Goal: Transaction & Acquisition: Obtain resource

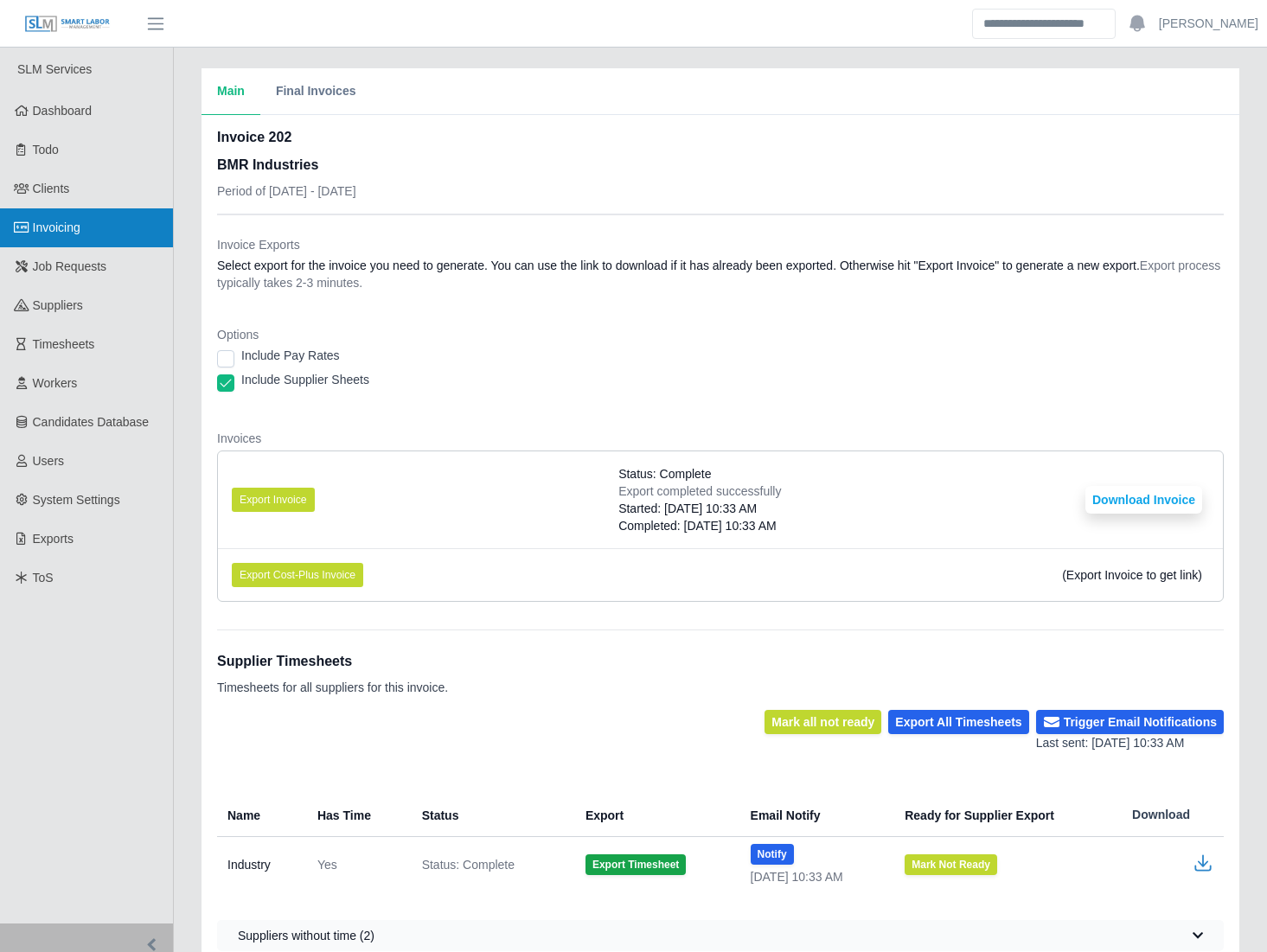
click at [113, 223] on link "Invoicing" at bounding box center [86, 228] width 173 height 39
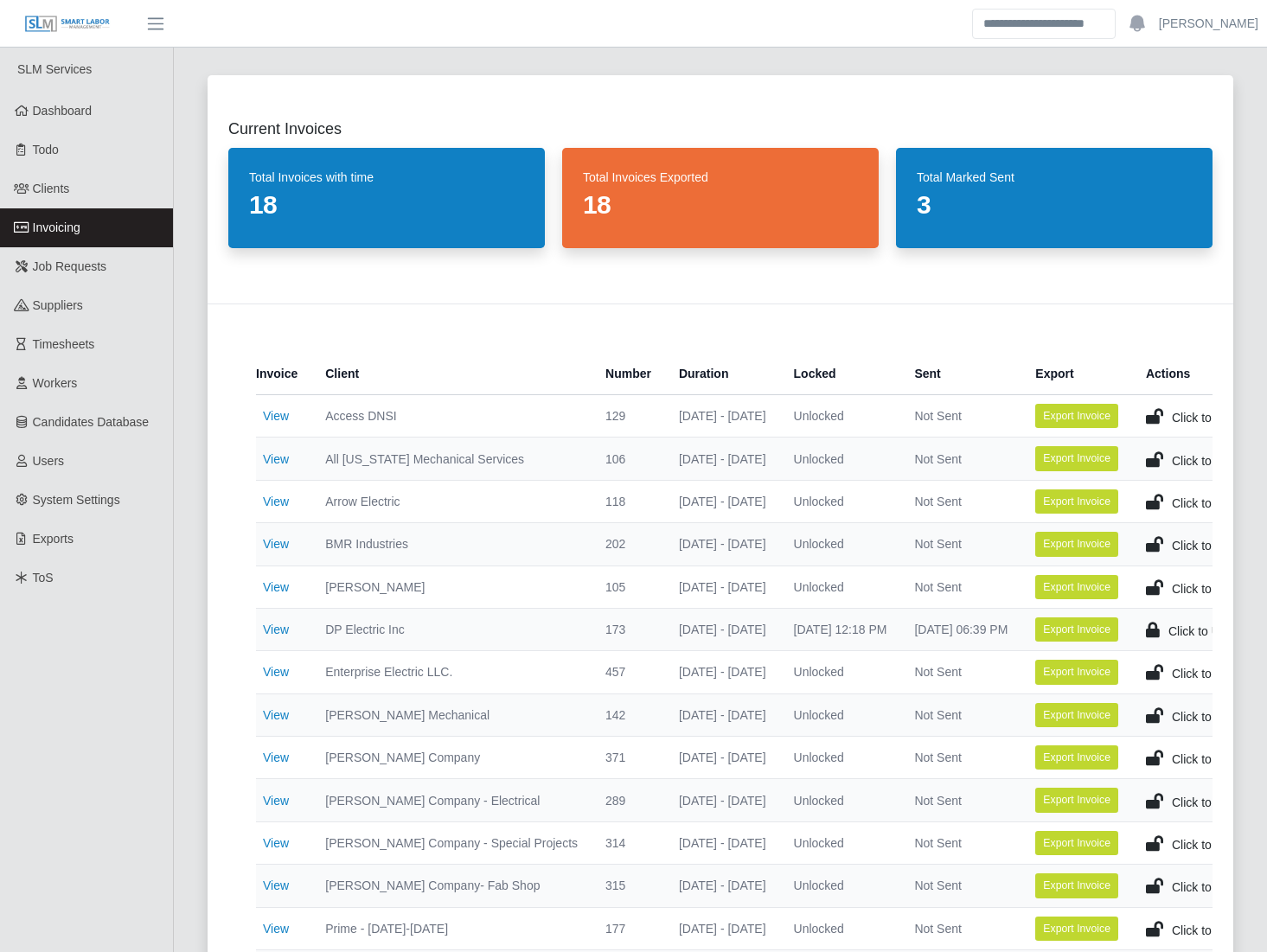
click at [190, 394] on div "Current Invoices Total Invoices with time 18 Total Invoices Exported 18 Total M…" at bounding box center [720, 629] width 1067 height 1150
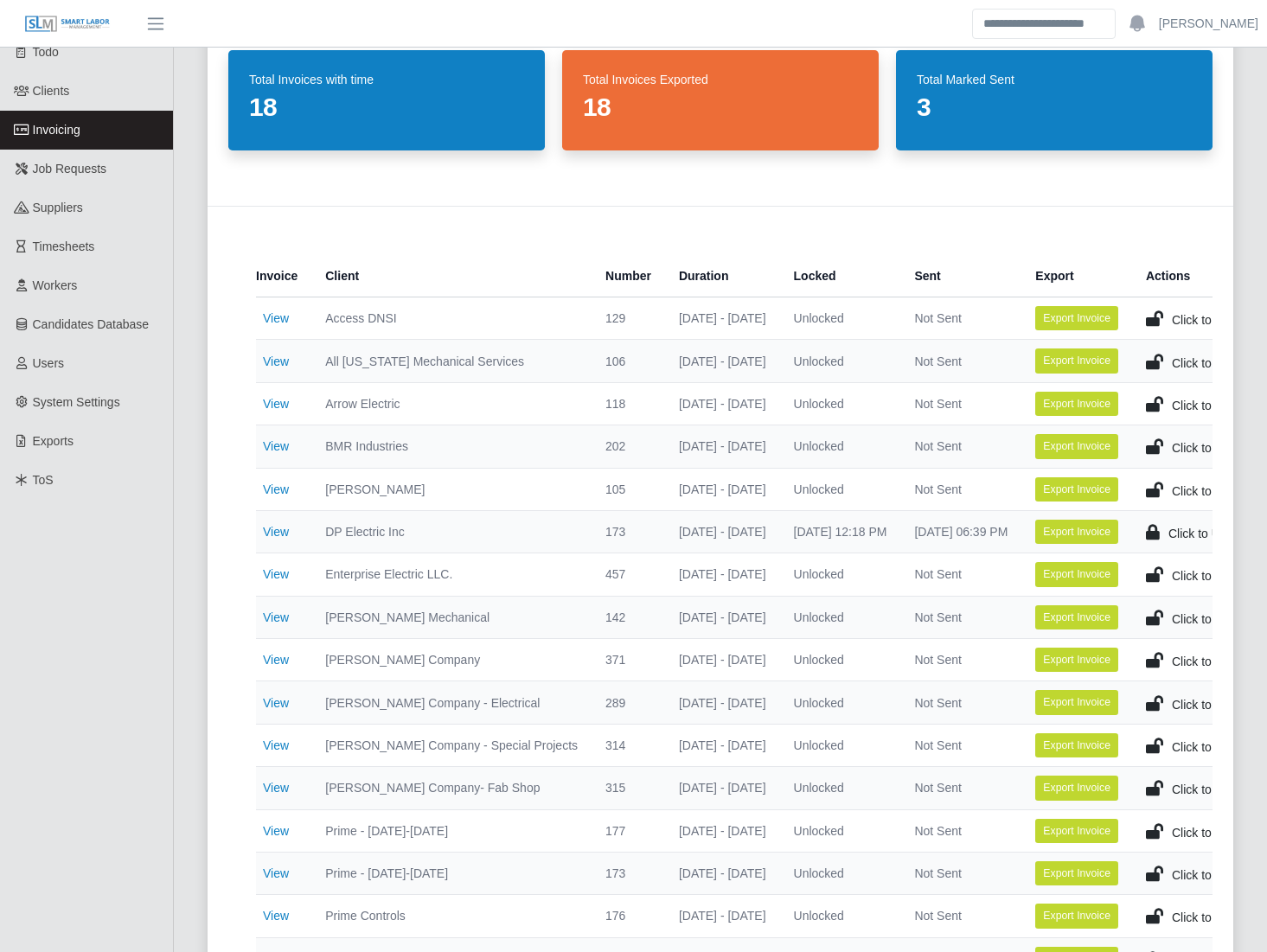
scroll to position [97, 0]
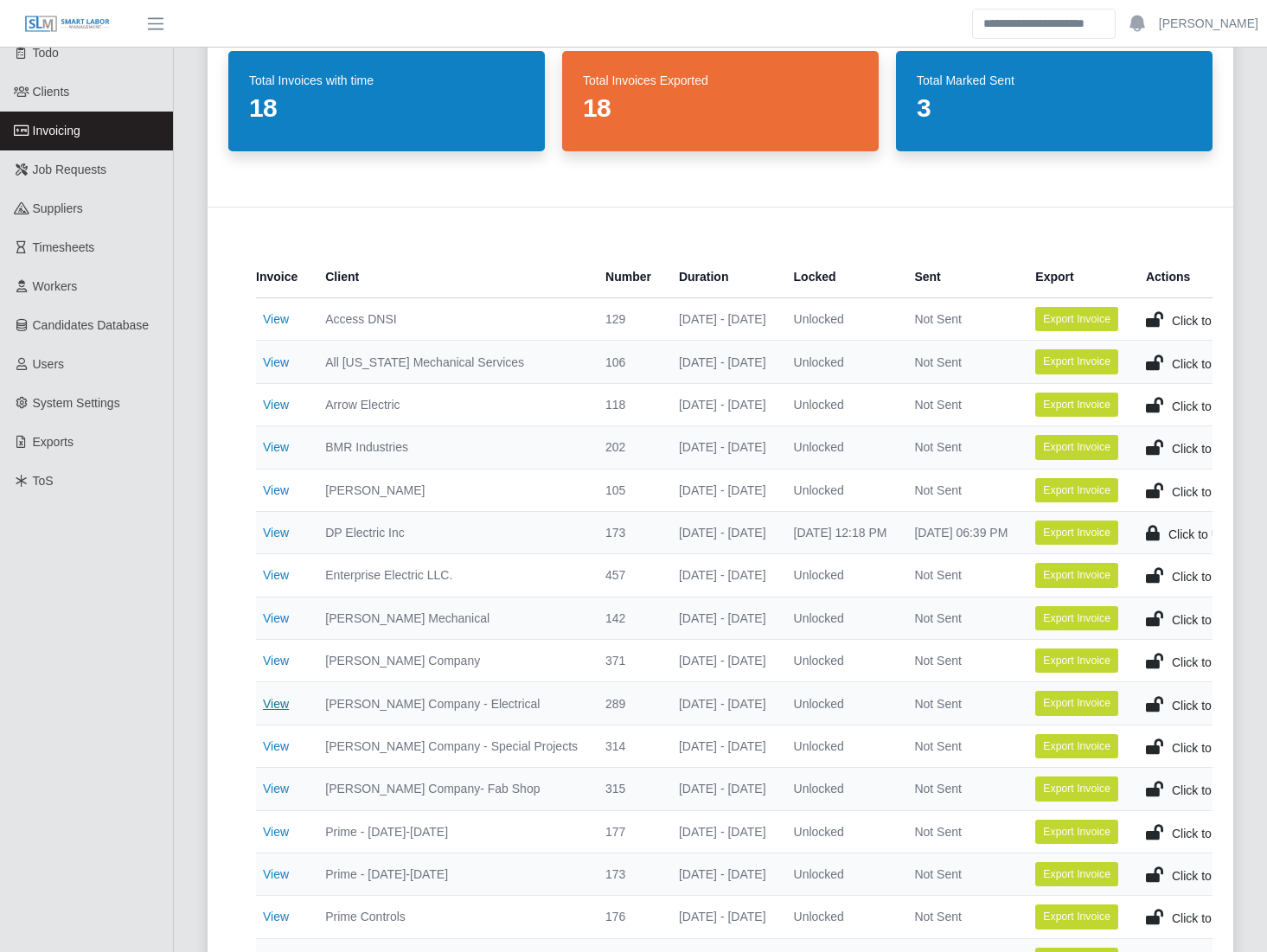
click at [276, 699] on link "View" at bounding box center [275, 703] width 26 height 14
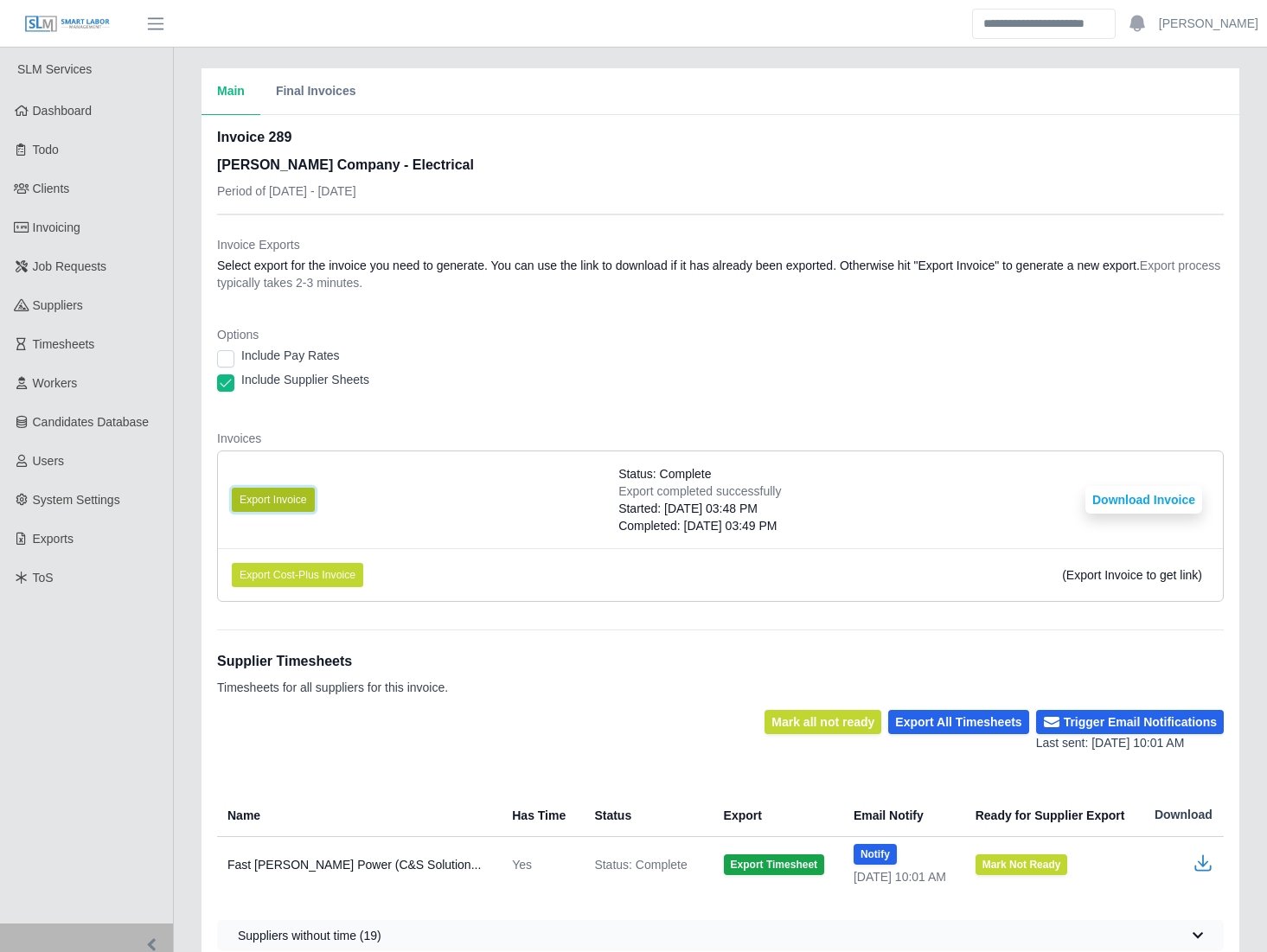
click at [277, 493] on button "Export Invoice" at bounding box center [273, 499] width 83 height 24
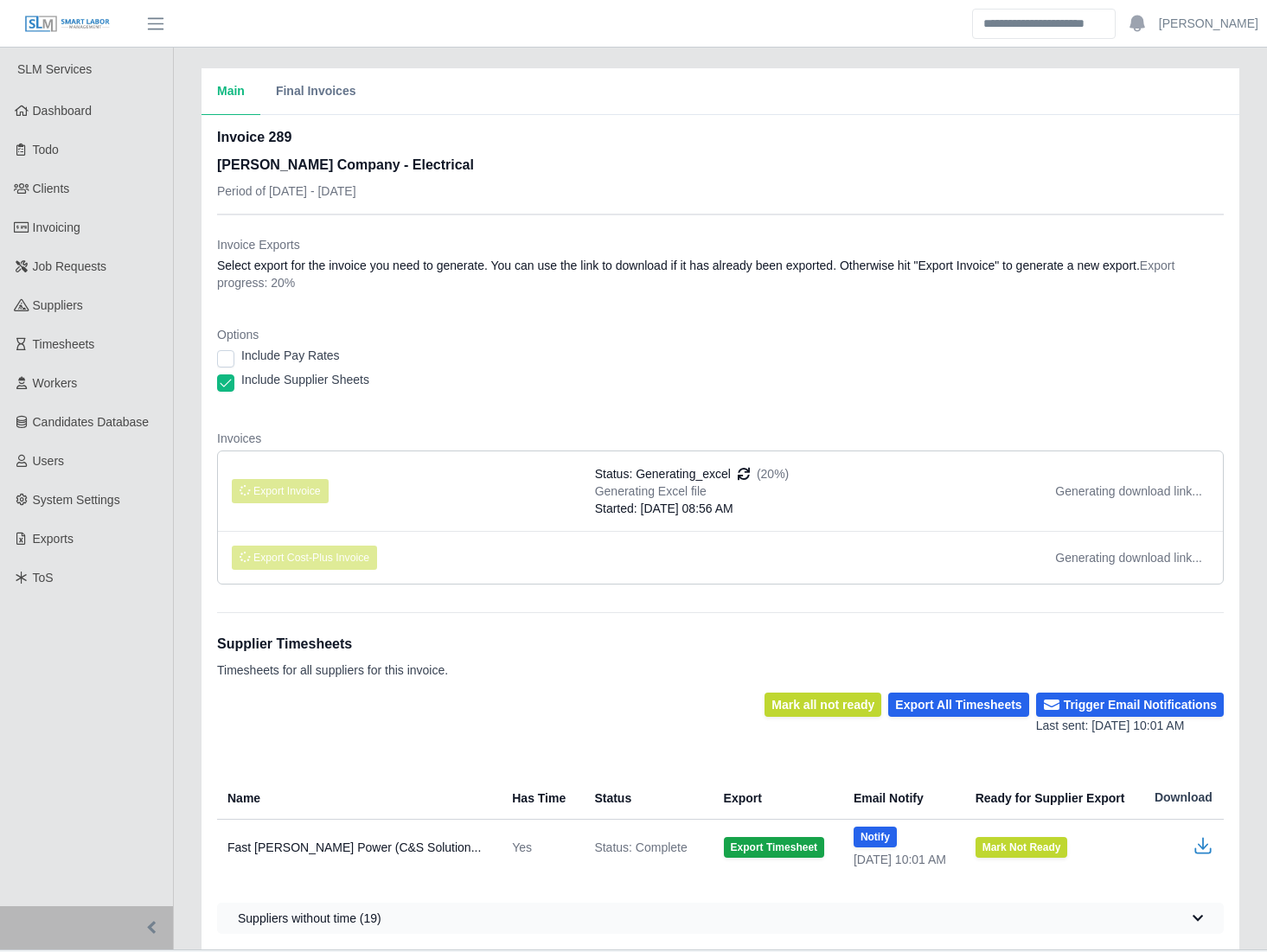
click at [401, 487] on li "Export Invoice Status: Generating_excel (20%) Generating Excel file Started: 09…" at bounding box center [720, 491] width 1005 height 80
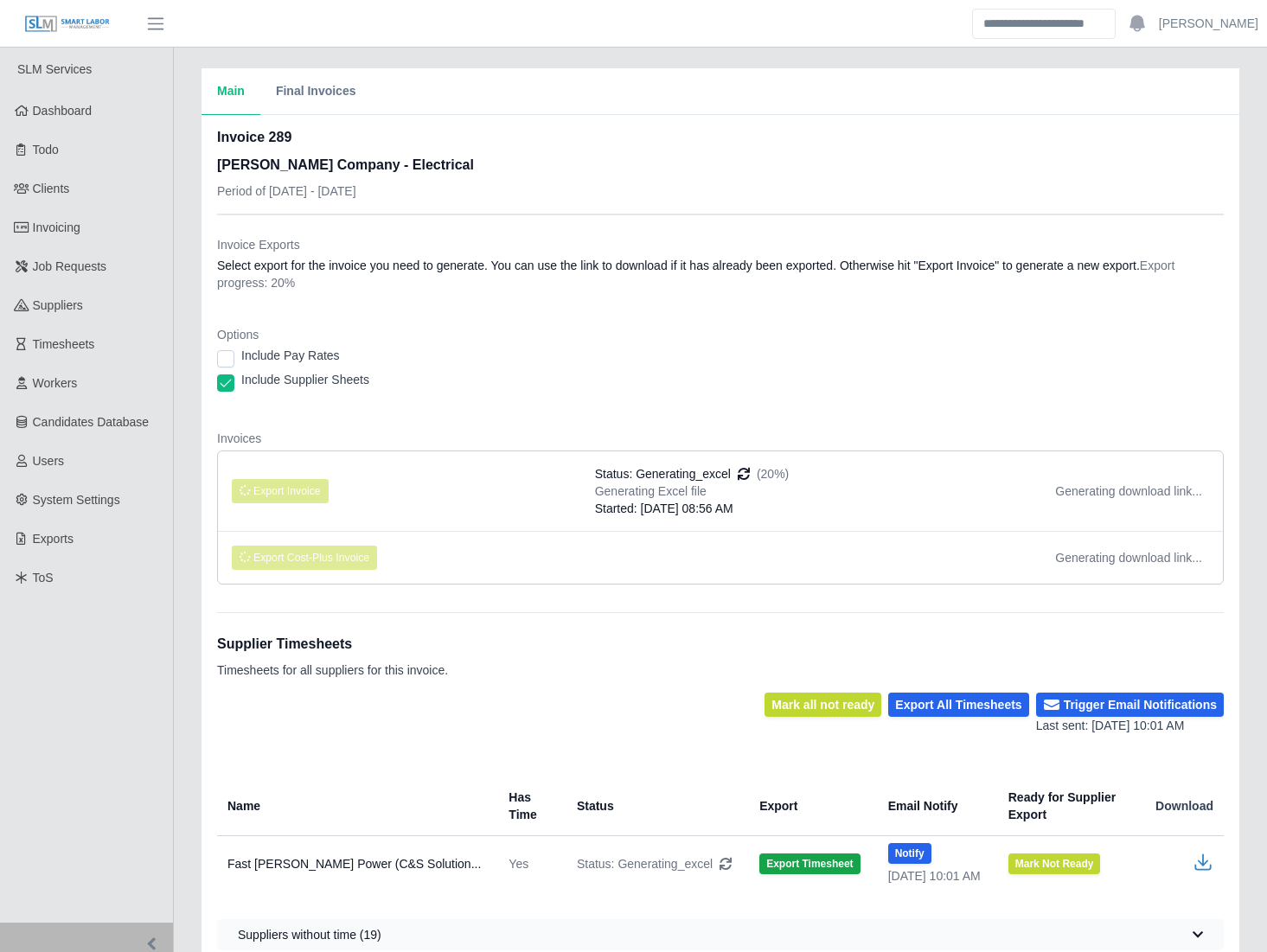
click at [409, 481] on li "Export Invoice Status: Generating_excel (20%) Generating Excel file Started: 09…" at bounding box center [720, 491] width 1005 height 80
click at [425, 484] on li "Export Invoice Status: Generating_excel (20%) Generating Excel file Started: 09…" at bounding box center [720, 491] width 1005 height 80
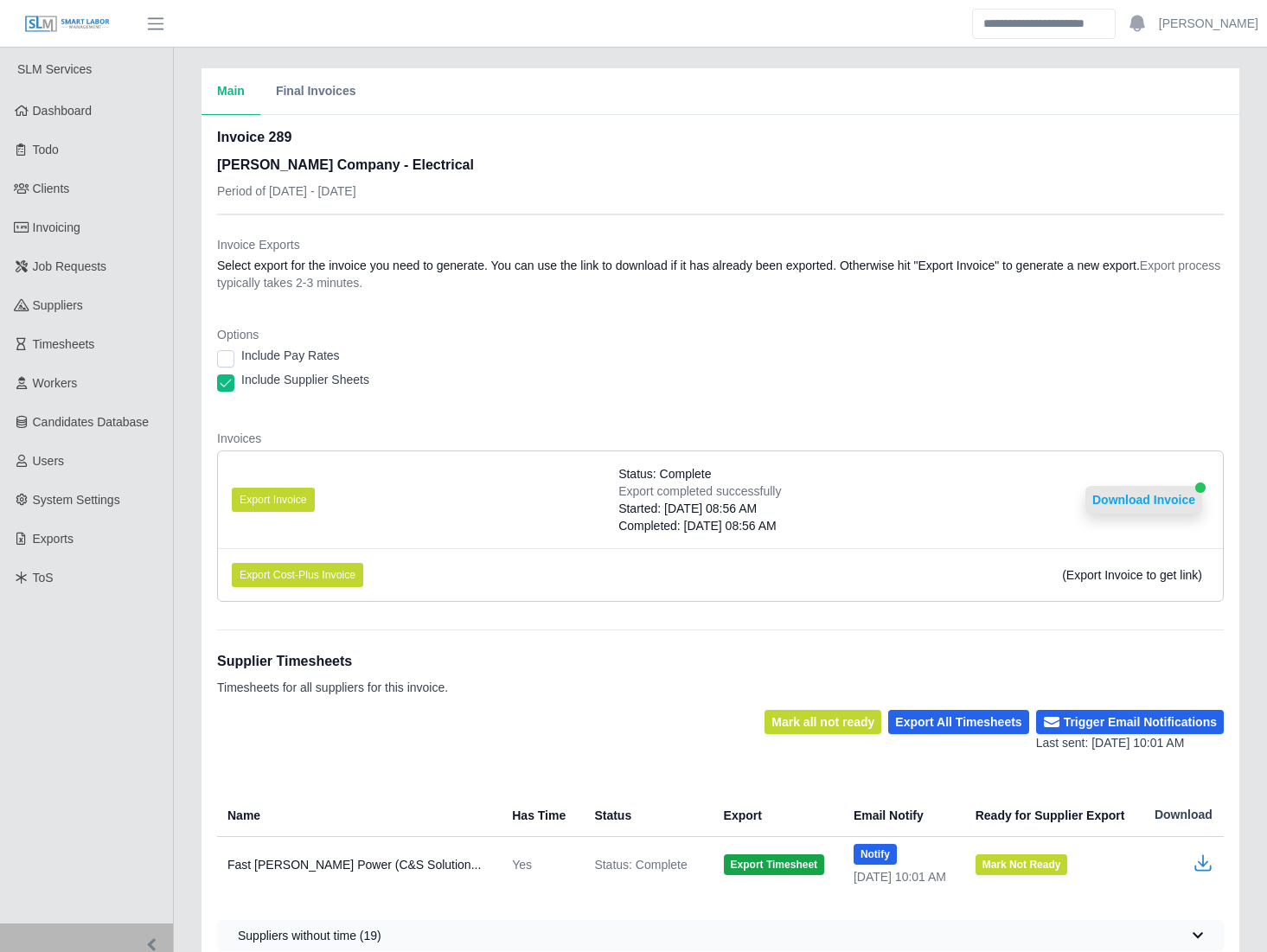
click at [1117, 494] on button "Download Invoice" at bounding box center [1143, 499] width 116 height 28
click at [104, 226] on link "Invoicing" at bounding box center [86, 228] width 173 height 39
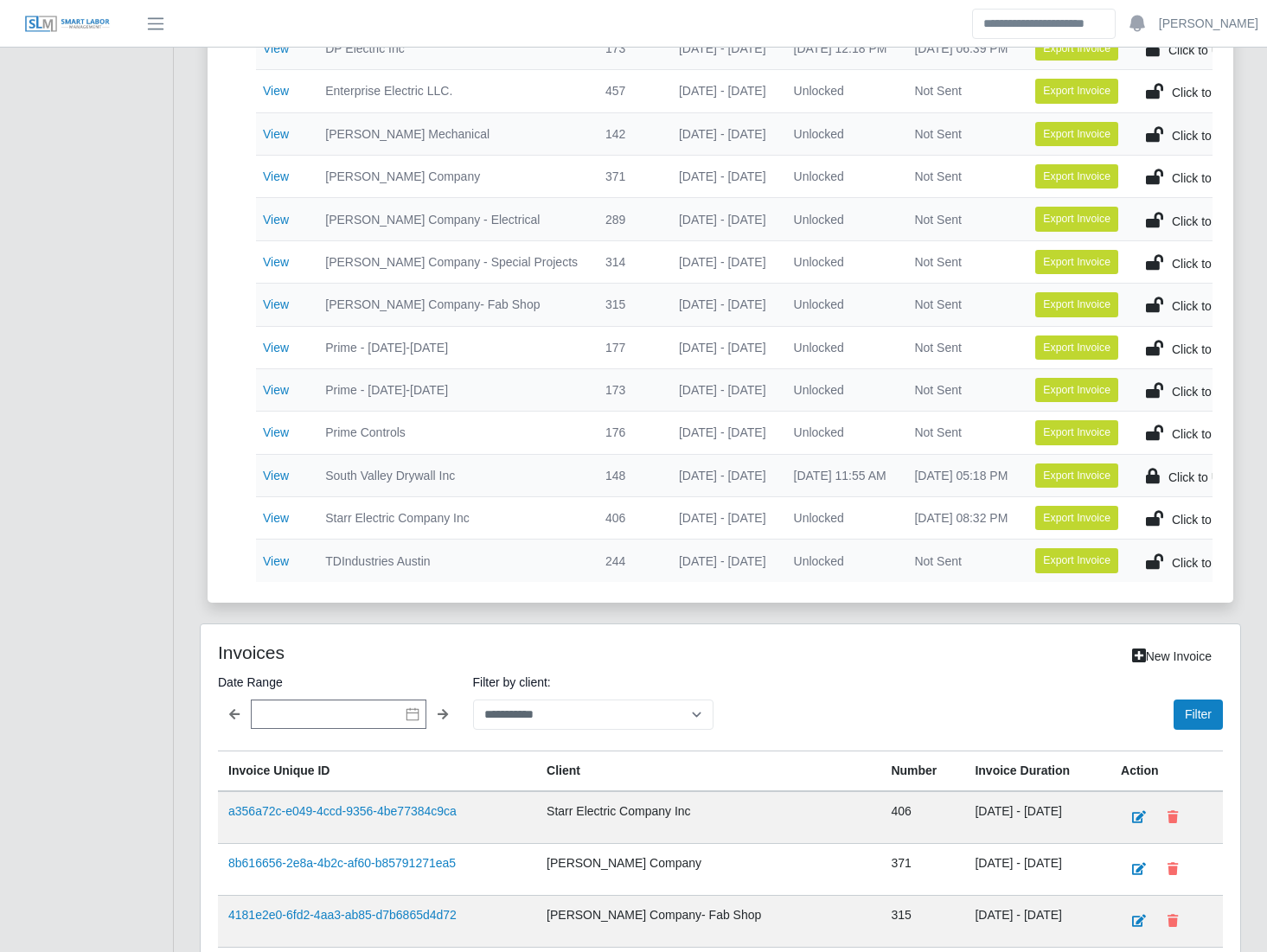
scroll to position [585, 0]
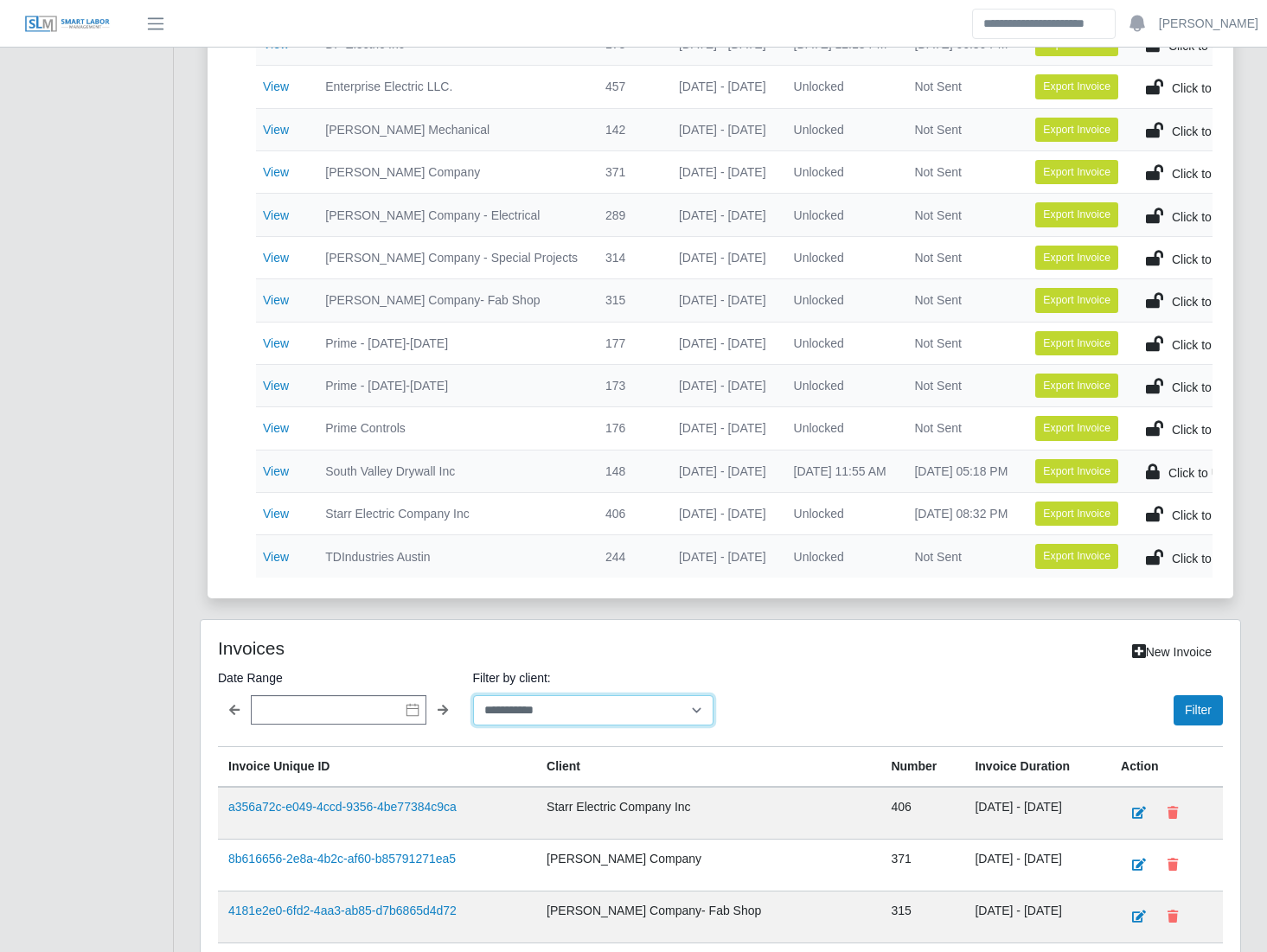
click at [536, 726] on select "**********" at bounding box center [594, 710] width 242 height 30
select select "**********"
click at [473, 707] on select "**********" at bounding box center [594, 710] width 242 height 30
click at [1221, 726] on button "Filter" at bounding box center [1198, 710] width 49 height 30
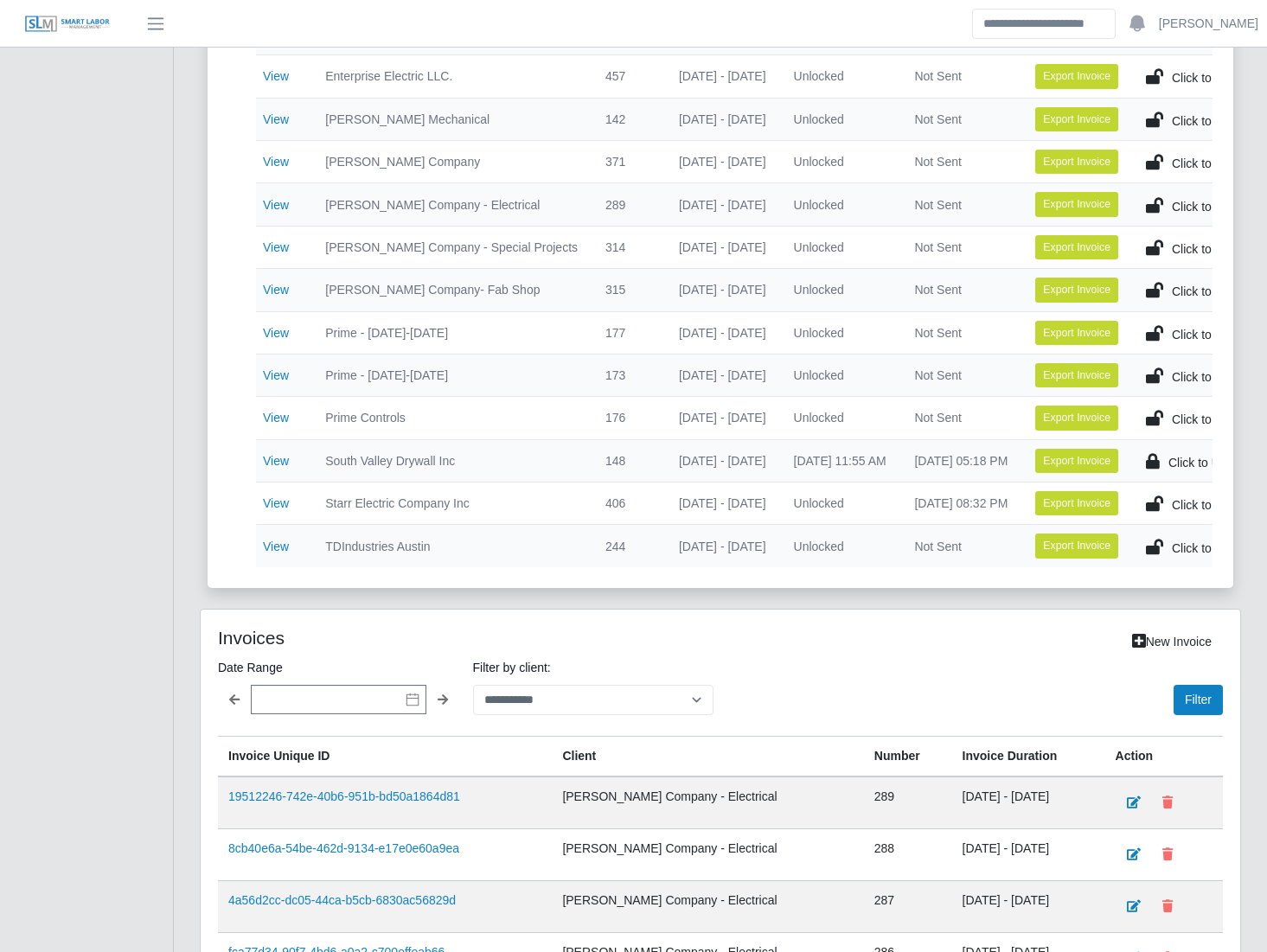
scroll to position [0, 0]
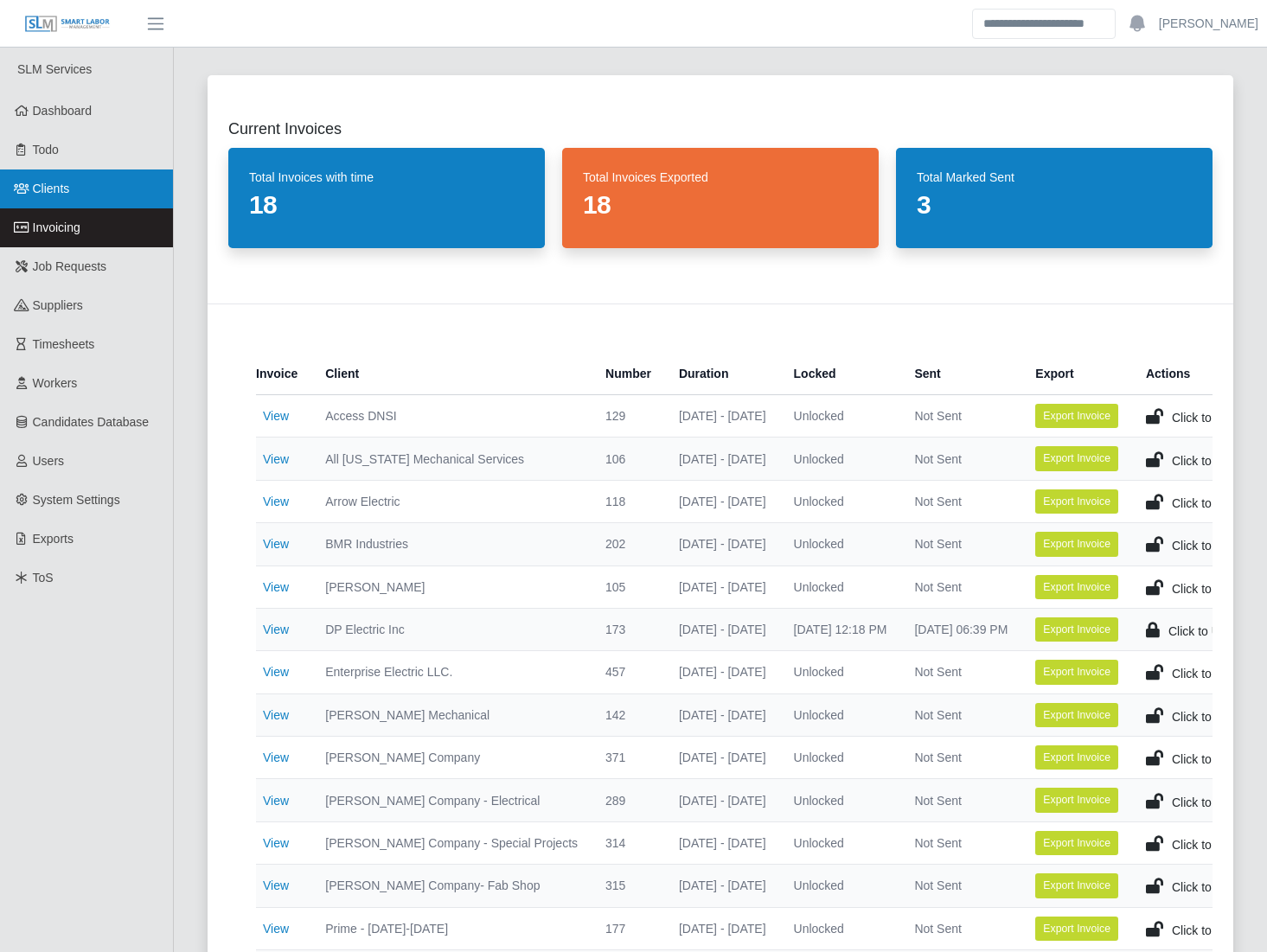
click at [44, 182] on span "Clients" at bounding box center [52, 188] width 37 height 14
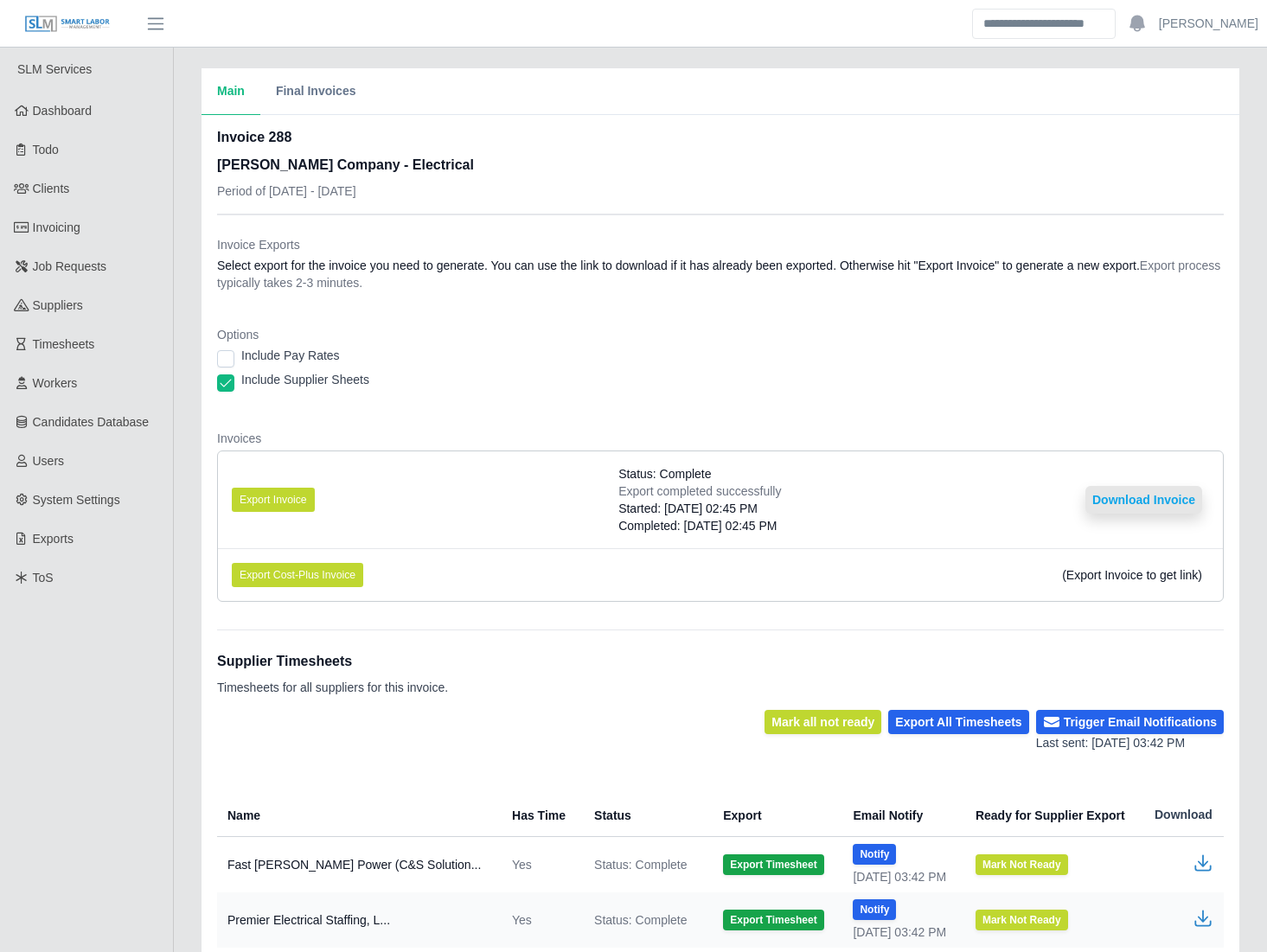
click at [1128, 500] on button "Download Invoice" at bounding box center [1143, 499] width 116 height 28
click at [99, 221] on link "Invoicing" at bounding box center [86, 228] width 173 height 39
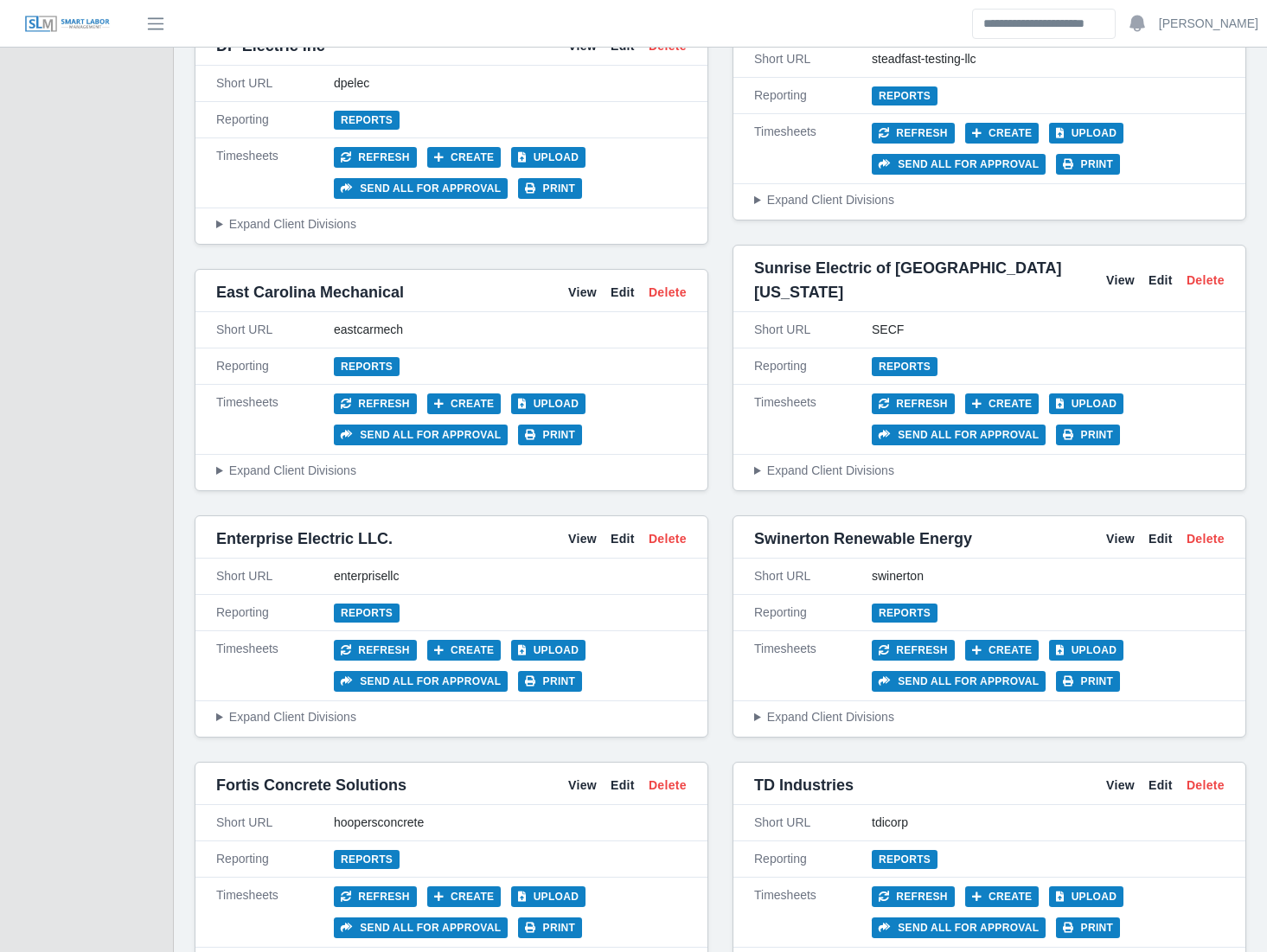
scroll to position [4161, 0]
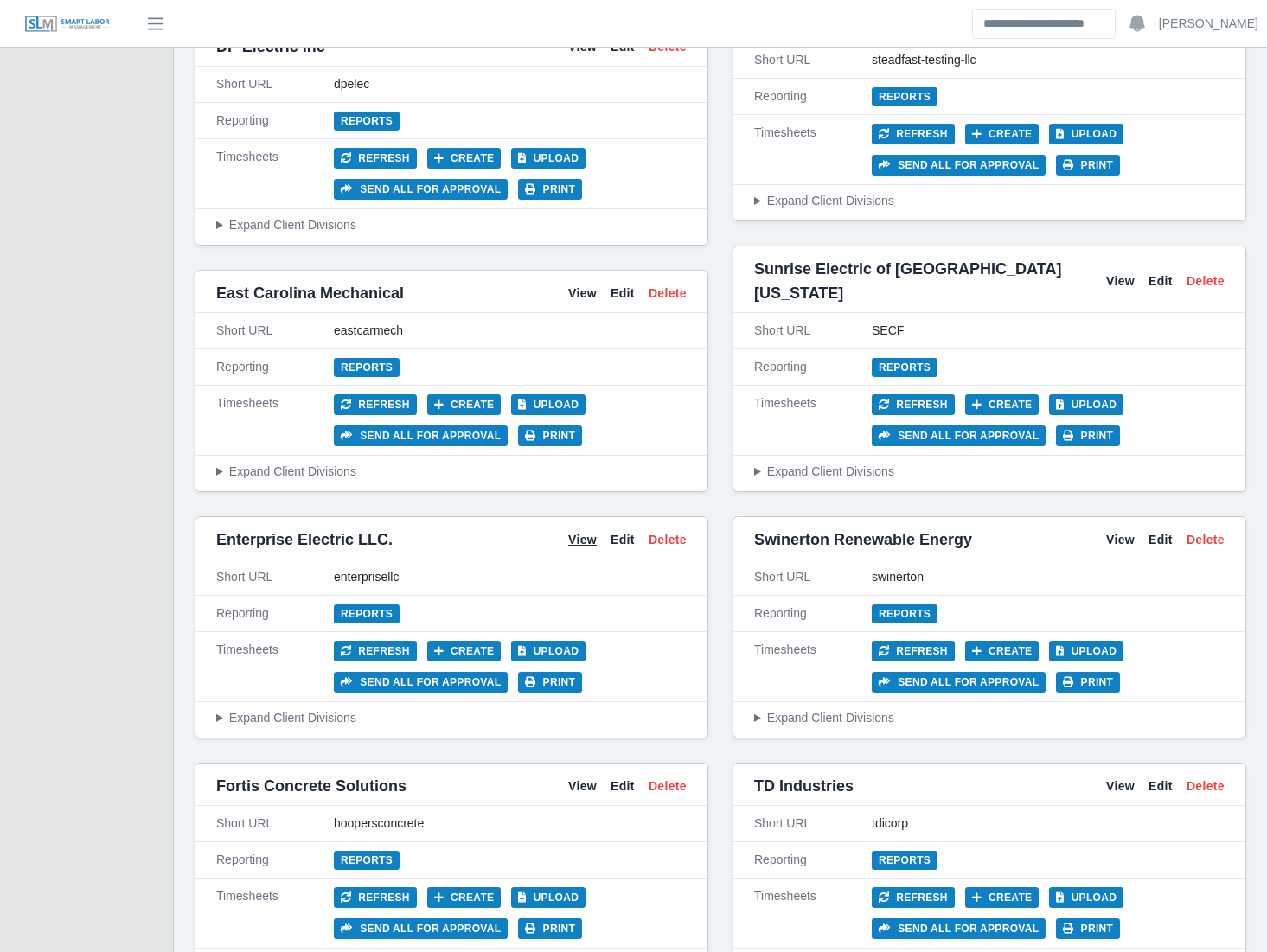
click at [576, 531] on link "View" at bounding box center [582, 540] width 28 height 18
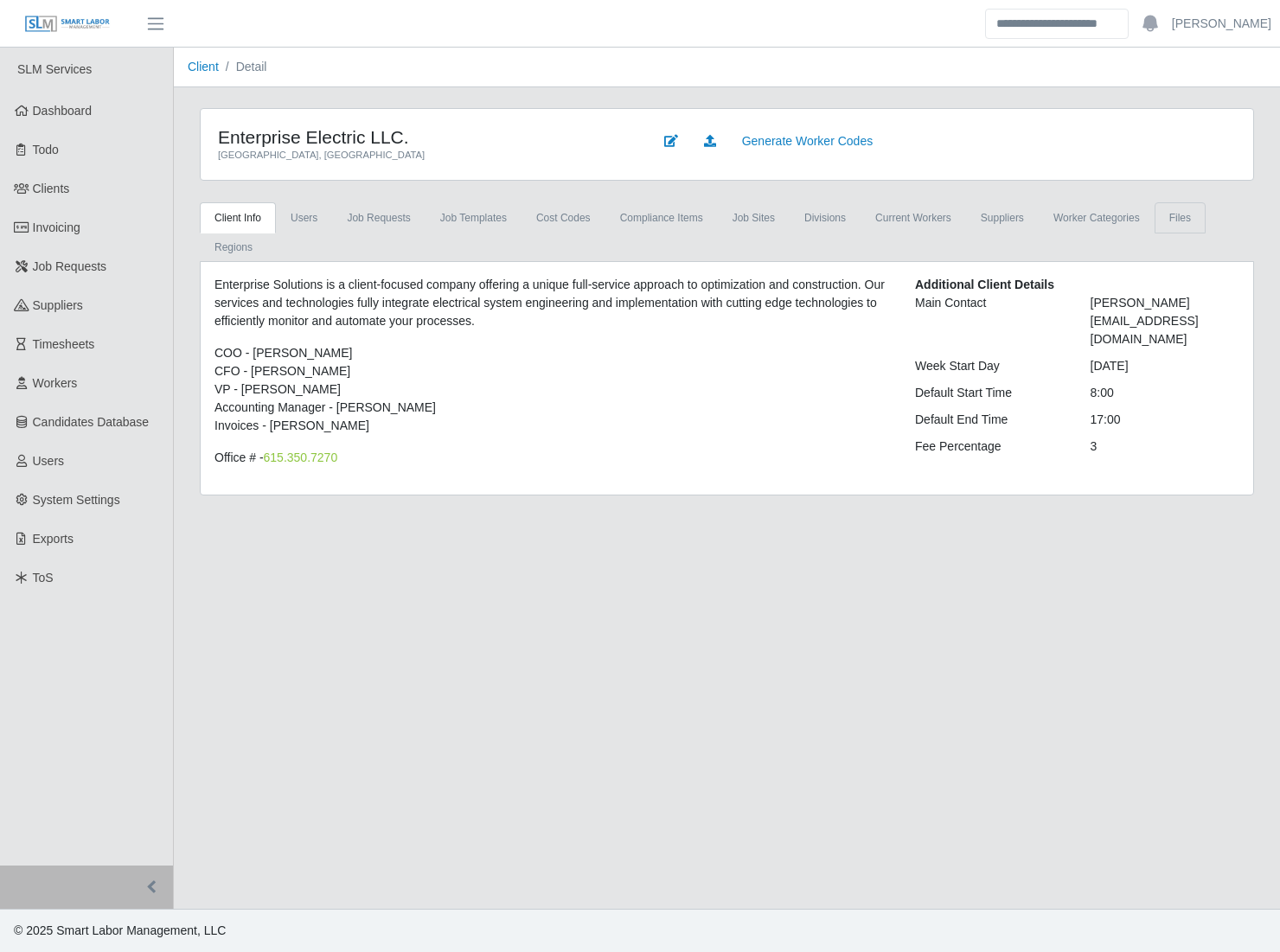
click at [1154, 226] on link "Files" at bounding box center [1179, 218] width 51 height 31
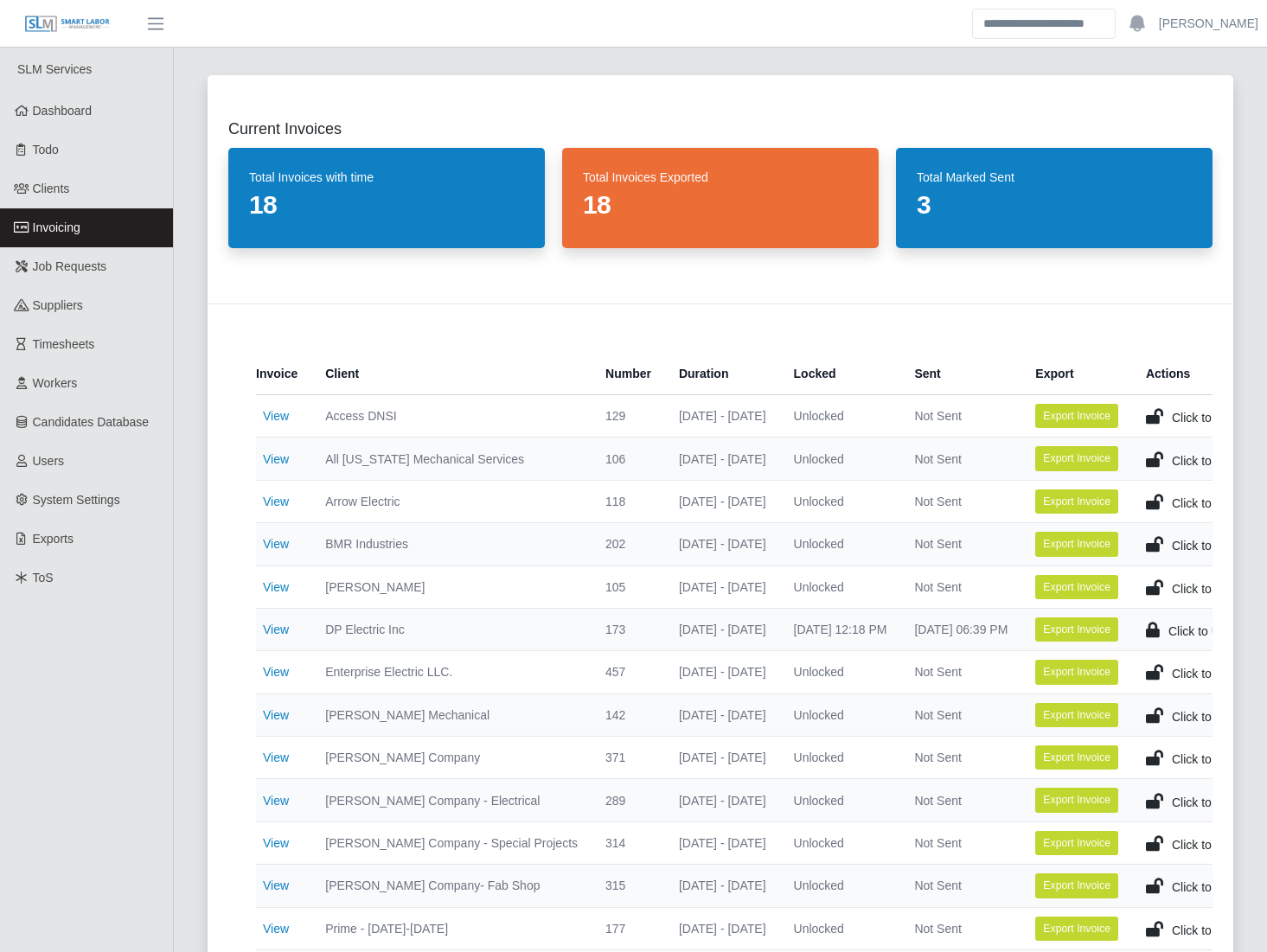
click at [188, 591] on div "Current Invoices Total Invoices with time 18 Total Invoices Exported 18 Total M…" at bounding box center [720, 629] width 1067 height 1150
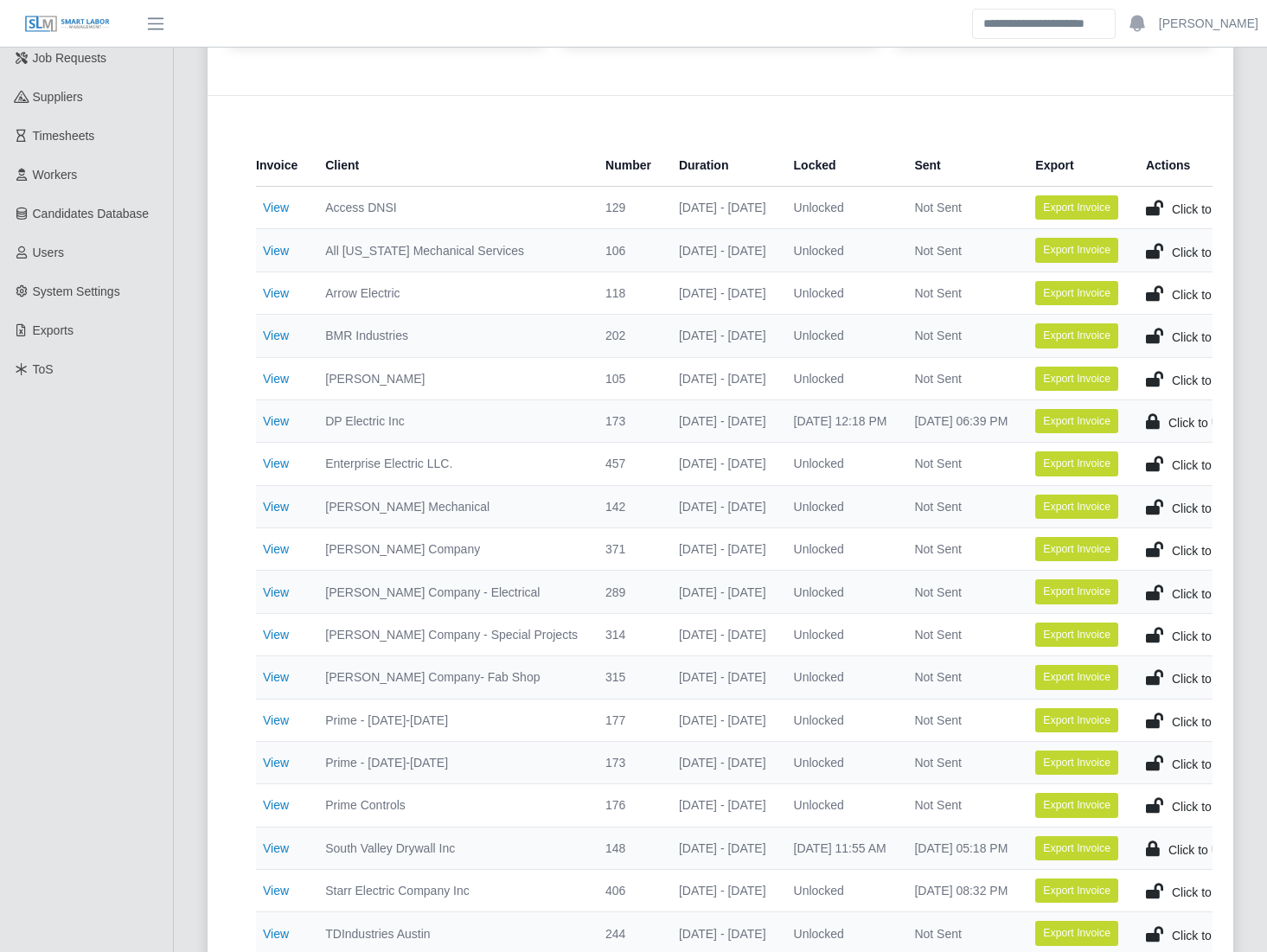
scroll to position [210, 0]
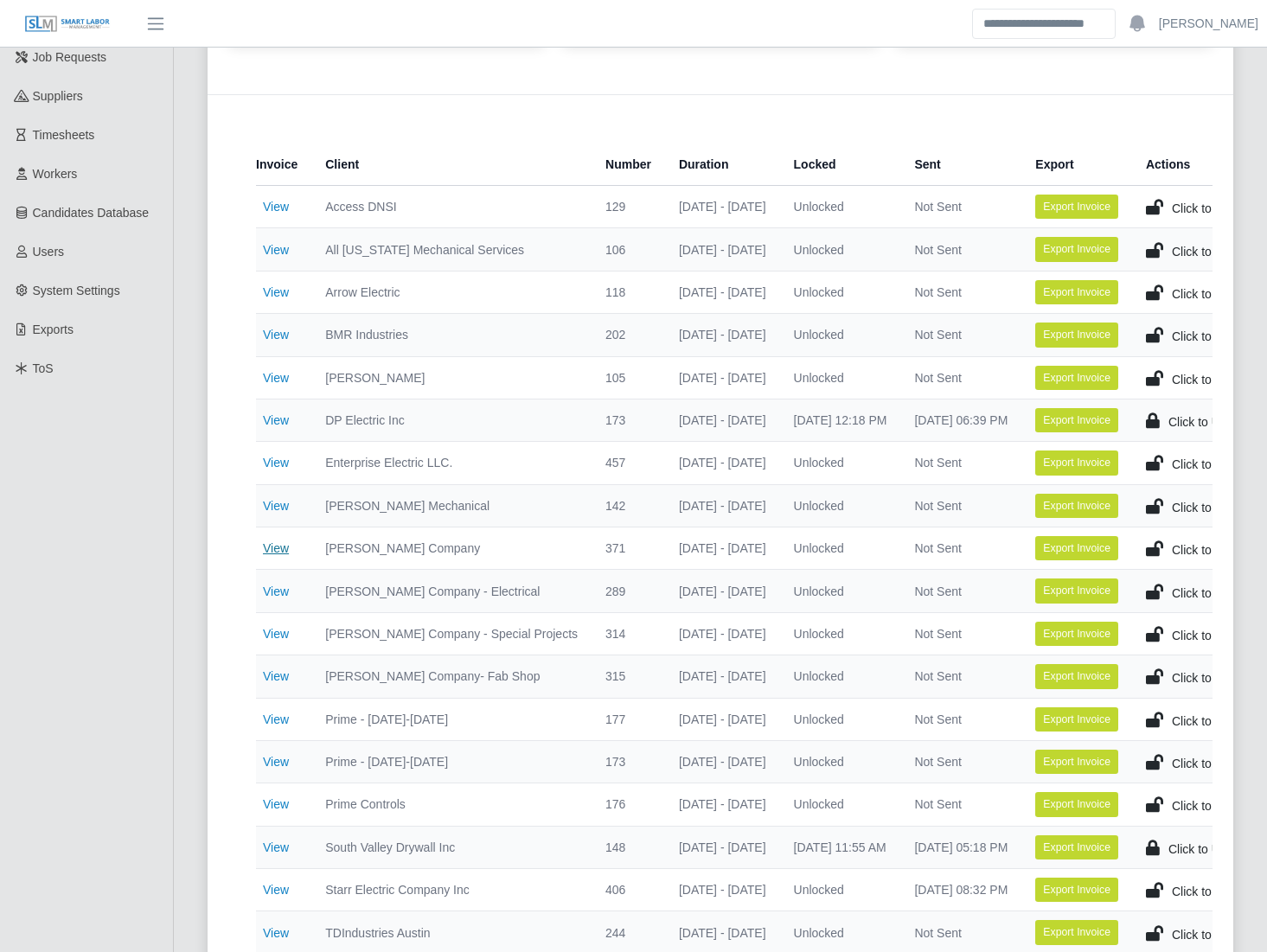
click at [275, 543] on link "View" at bounding box center [275, 548] width 26 height 14
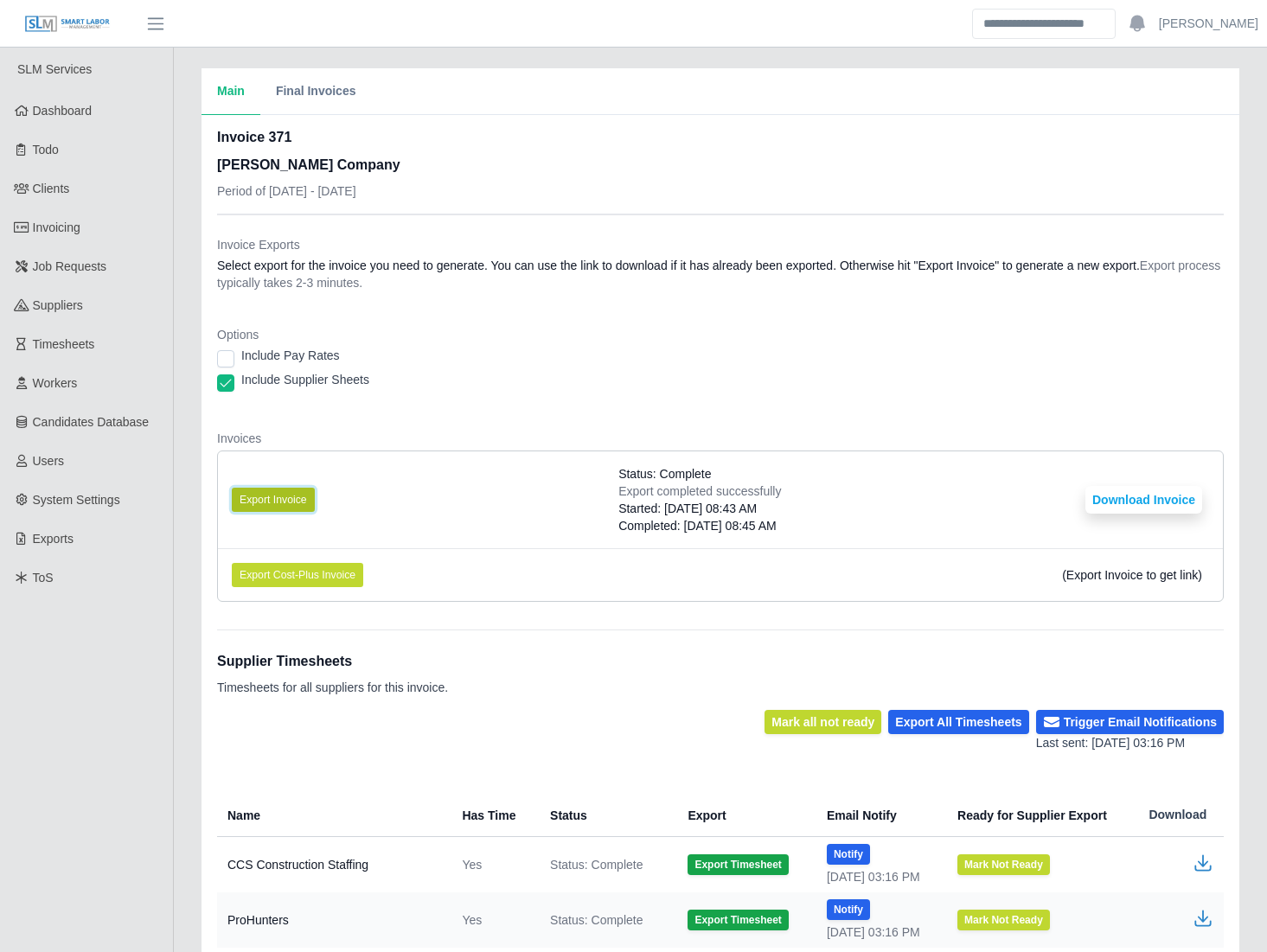
click at [270, 494] on button "Export Invoice" at bounding box center [273, 499] width 83 height 24
click at [187, 703] on div "Main Final Invoices Invoice 371 [PERSON_NAME] Company Period of [DATE] - [DATE]…" at bounding box center [721, 710] width 1093 height 1285
click at [1125, 491] on button "Download Invoice" at bounding box center [1143, 499] width 116 height 28
click at [84, 226] on link "Invoicing" at bounding box center [86, 228] width 173 height 39
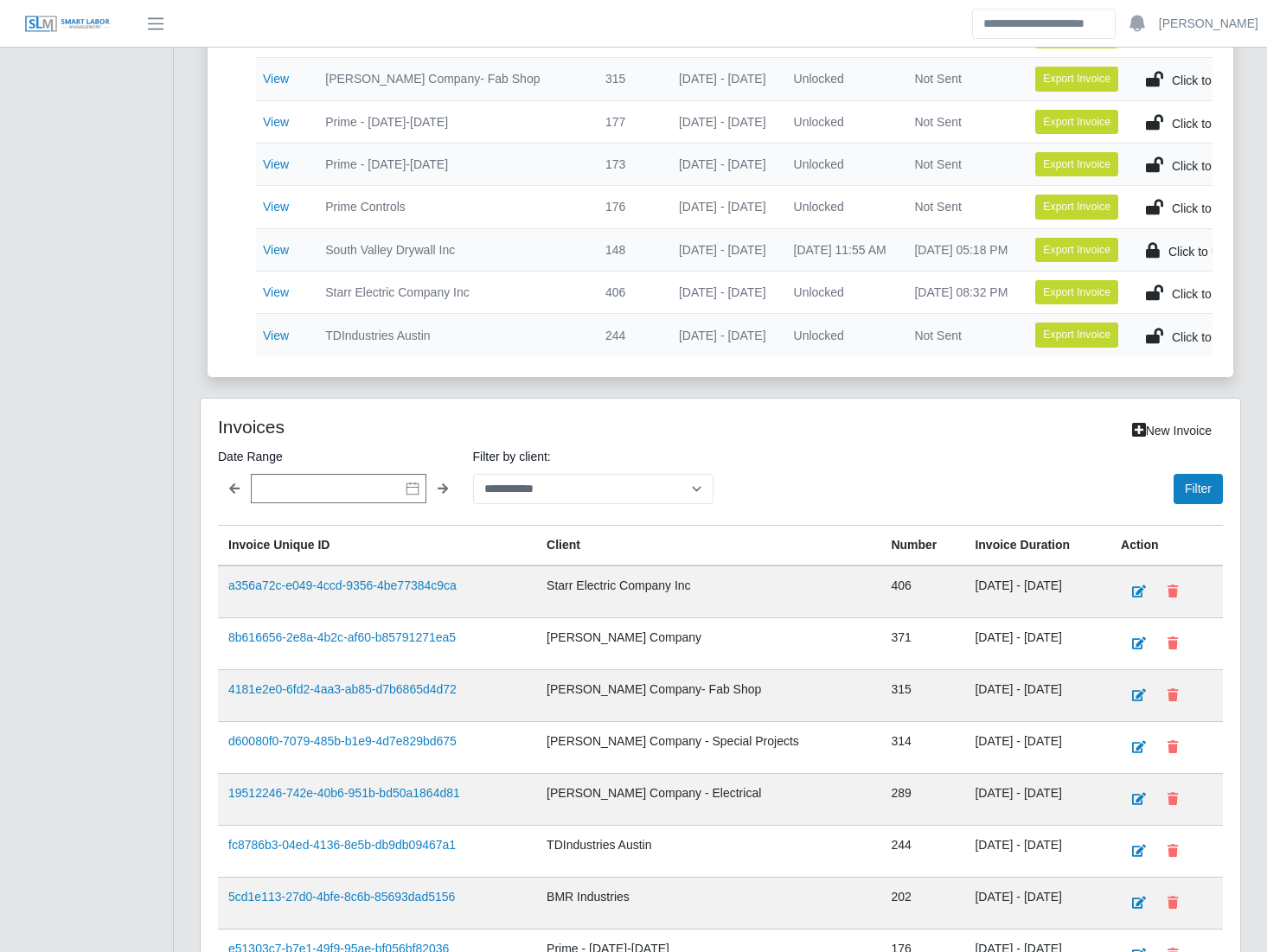
scroll to position [1091, 0]
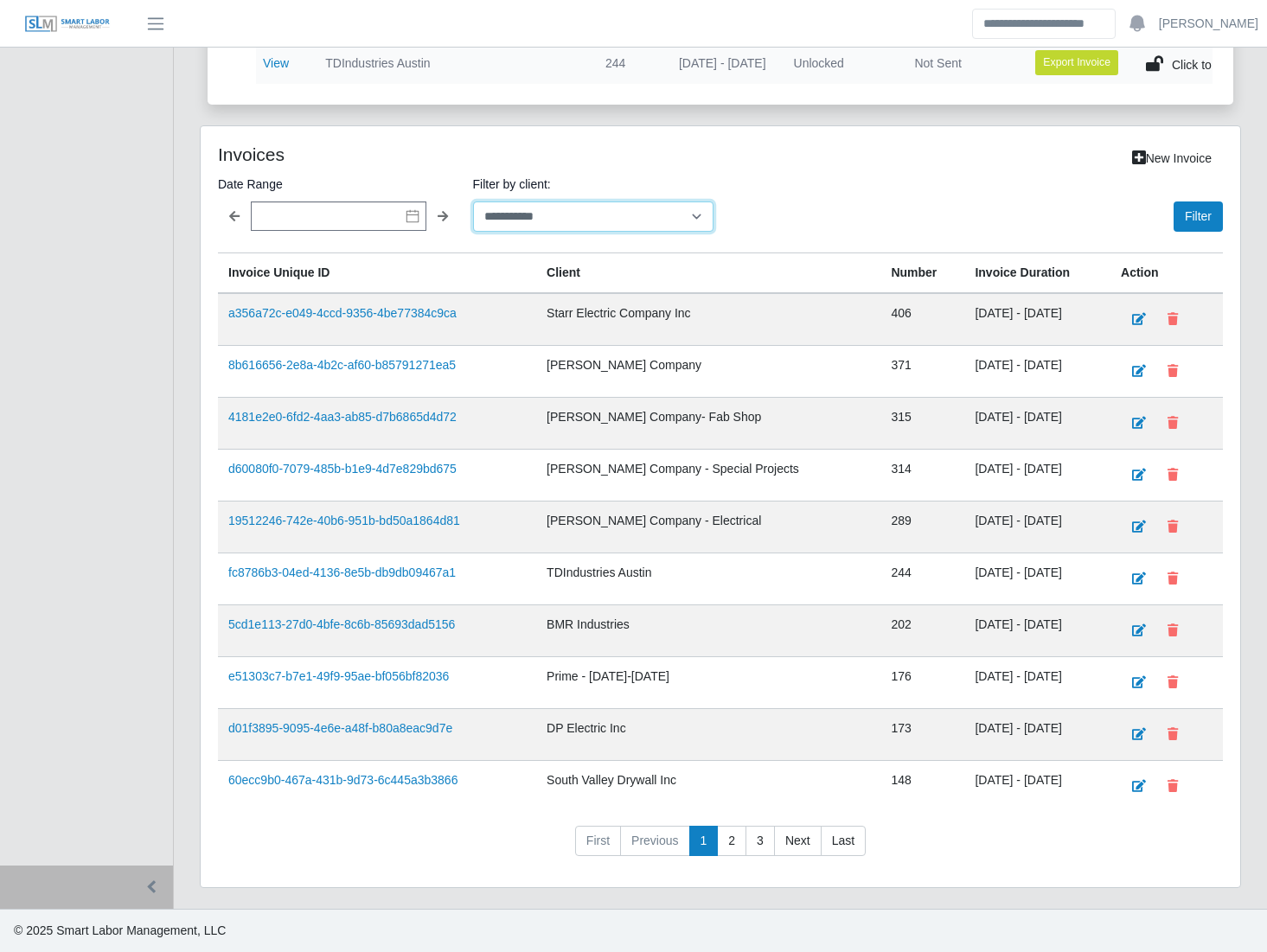
click at [587, 225] on select "**********" at bounding box center [594, 217] width 242 height 30
select select "**********"
click at [473, 202] on select "**********" at bounding box center [594, 217] width 242 height 30
click at [1202, 218] on button "Filter" at bounding box center [1198, 217] width 49 height 30
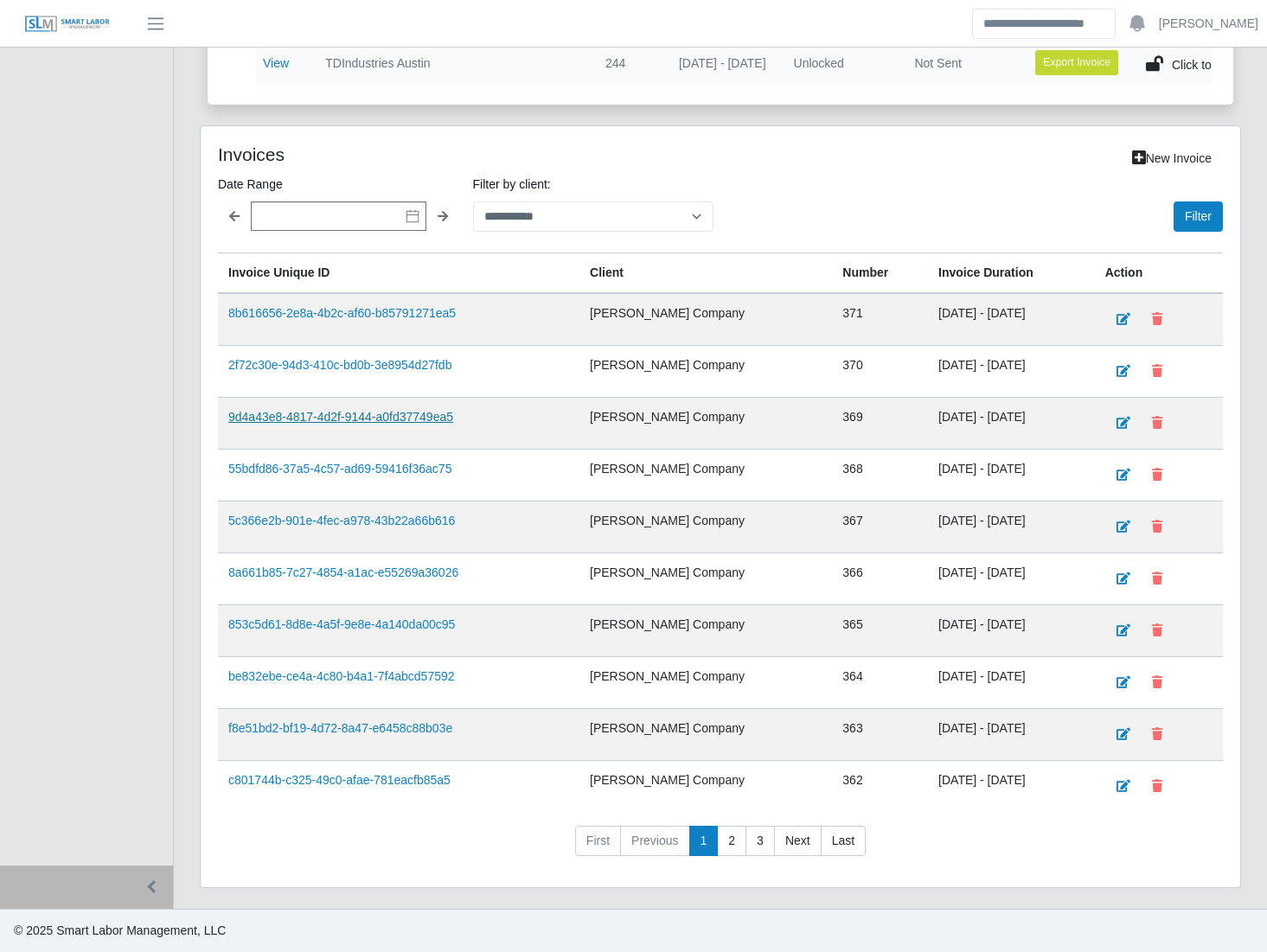
click at [365, 418] on link "9d4a43e8-4817-4d2f-9144-a0fd37749ea5" at bounding box center [340, 416] width 225 height 14
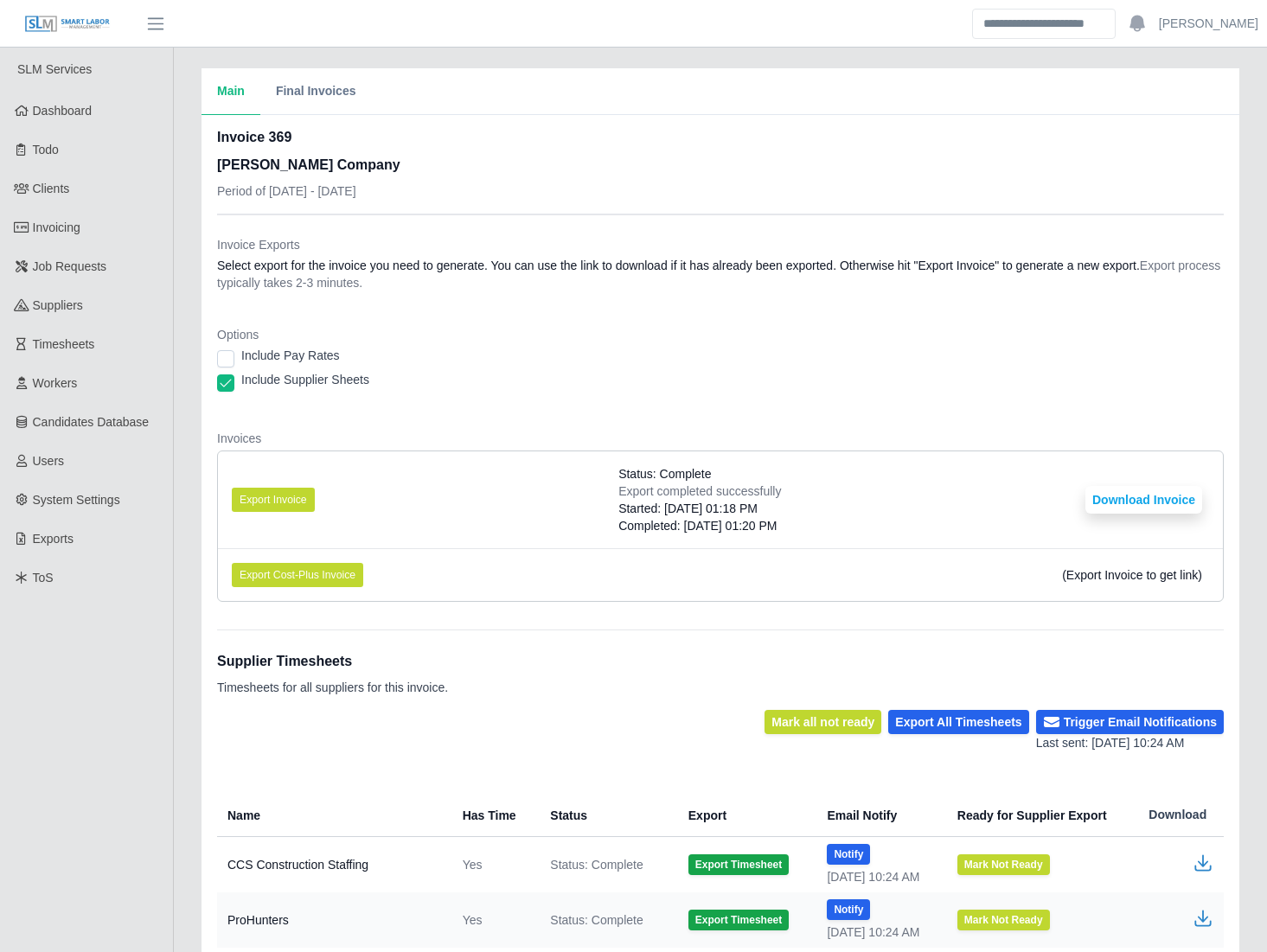
click at [1149, 476] on li "Export Invoice Status: Complete Export completed successfully Started: [DATE] 0…" at bounding box center [720, 499] width 1005 height 97
click at [1143, 504] on button "Download Invoice" at bounding box center [1143, 499] width 116 height 28
click at [485, 427] on dl "Invoice Exports Select export for the invoice you need to generate. You can use…" at bounding box center [720, 425] width 1007 height 379
click at [91, 234] on link "Invoicing" at bounding box center [86, 228] width 173 height 39
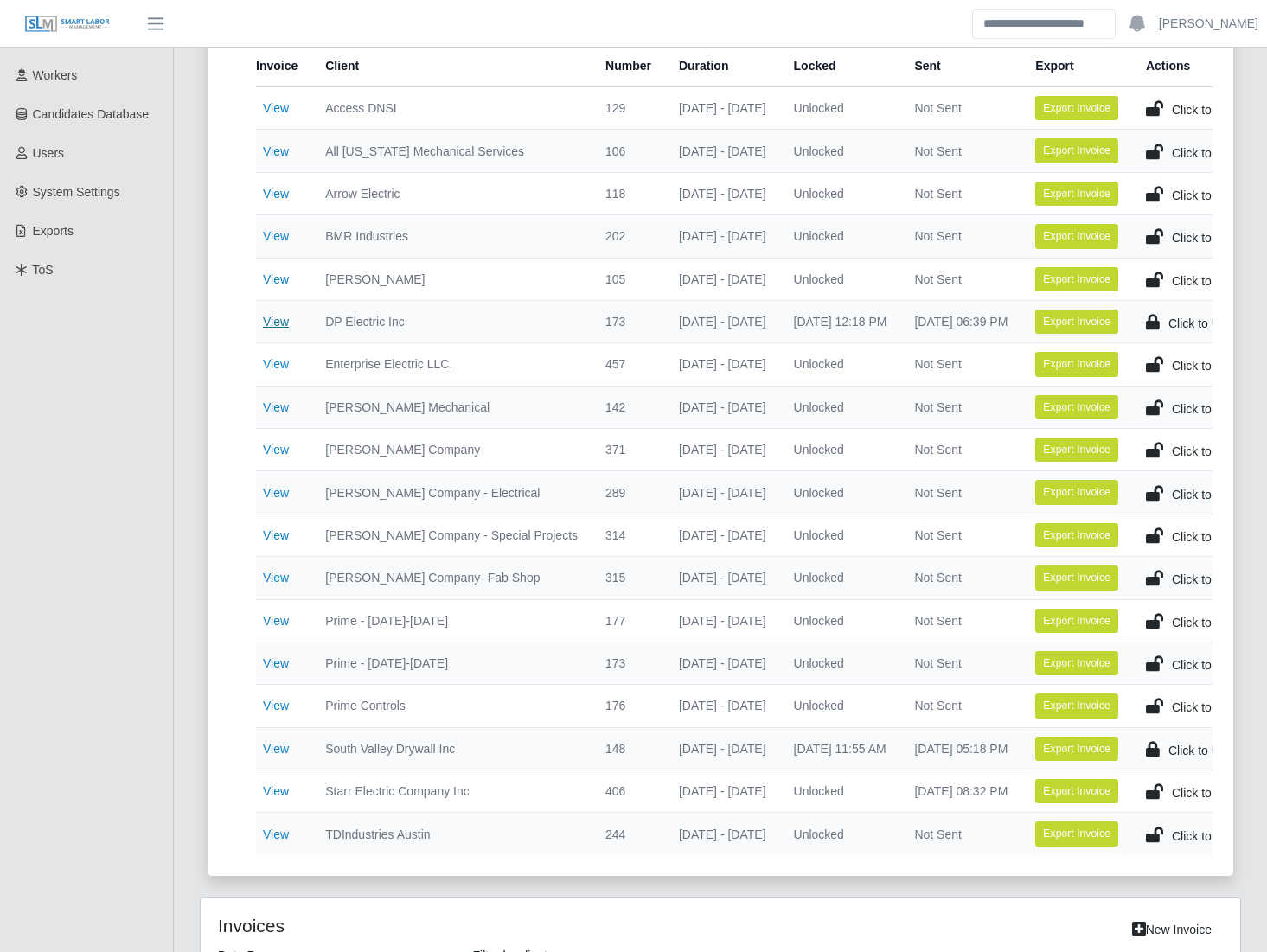
scroll to position [320, 0]
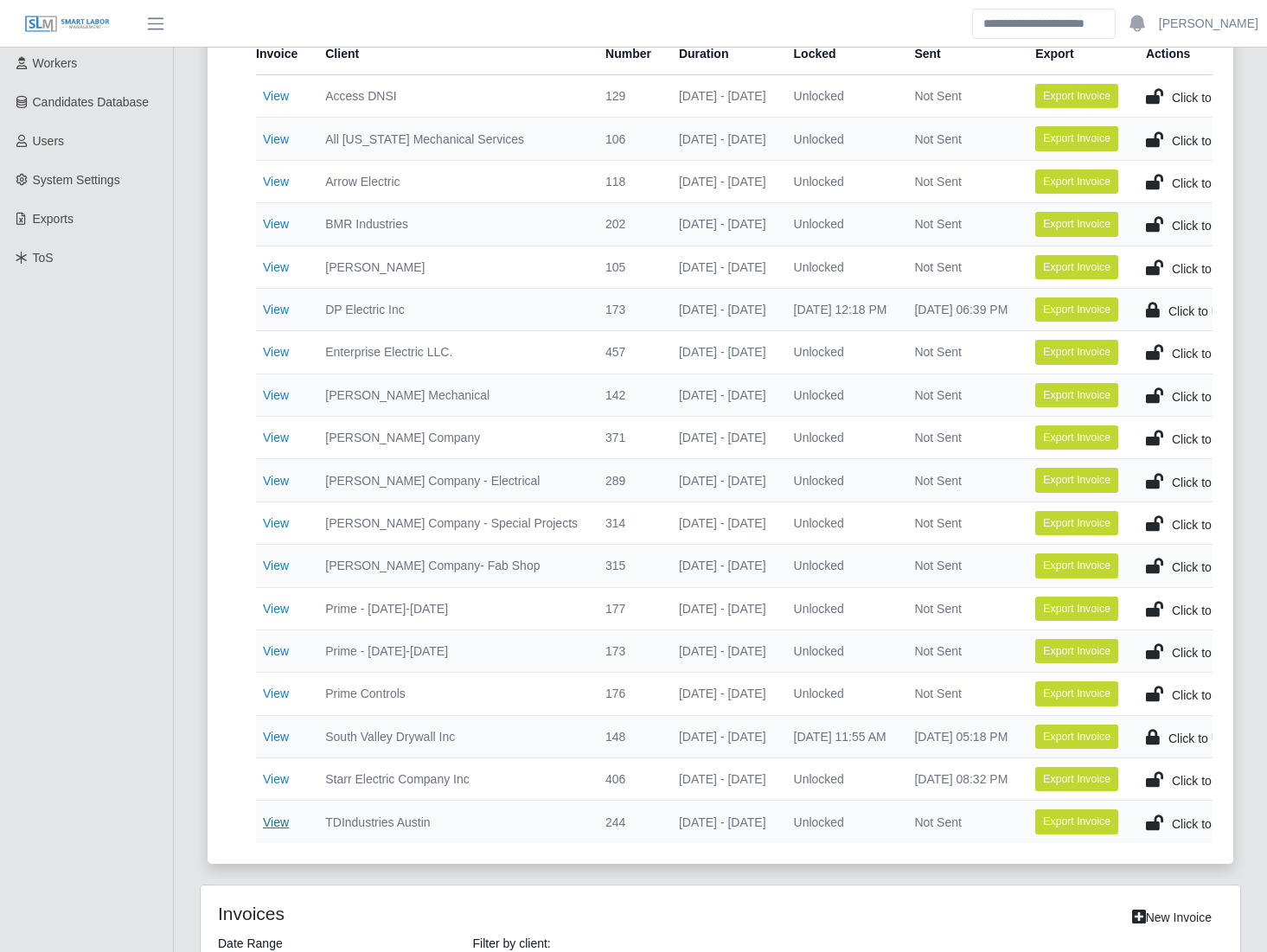
click at [279, 820] on link "View" at bounding box center [275, 822] width 26 height 14
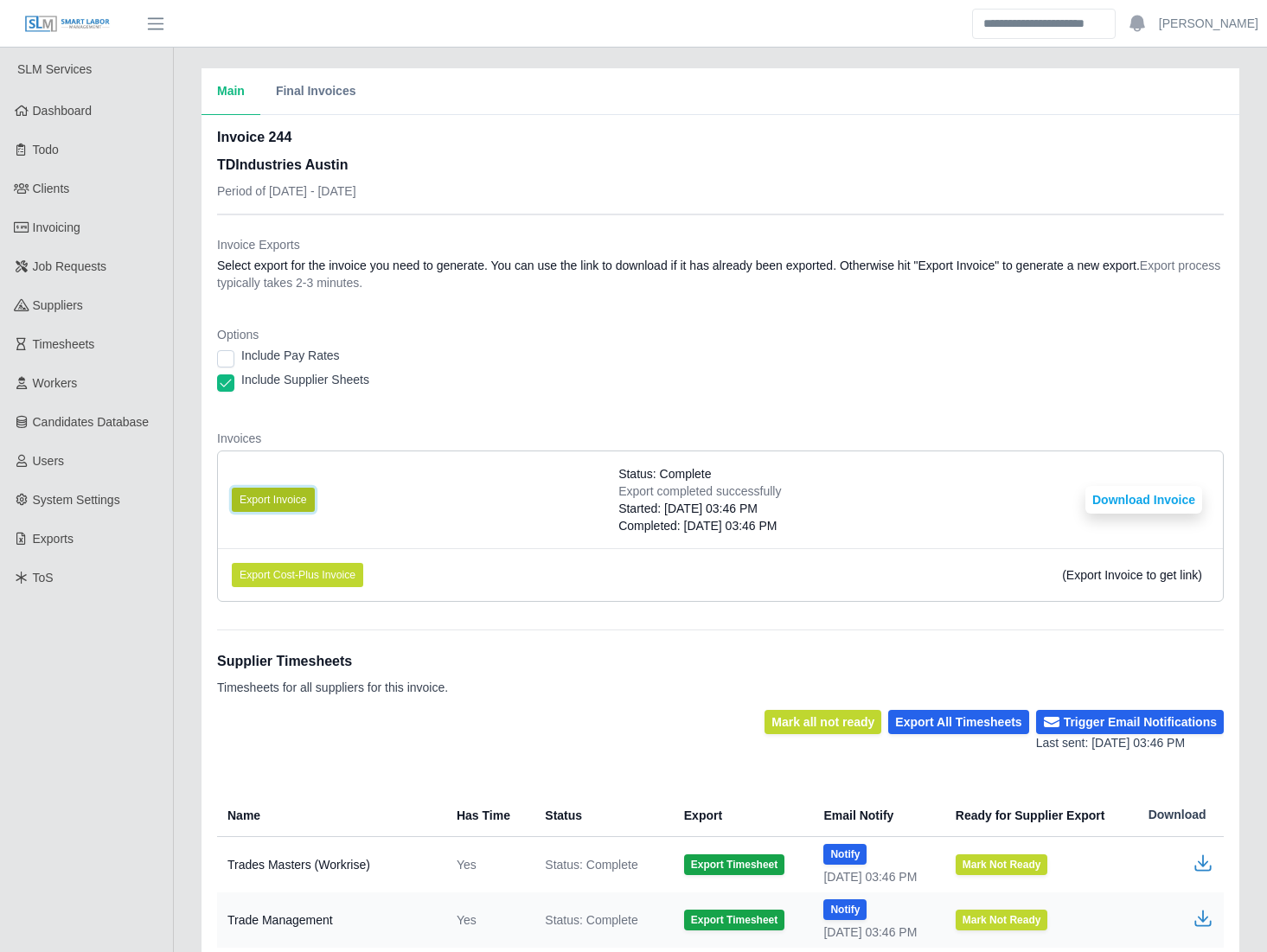
click at [273, 497] on button "Export Invoice" at bounding box center [273, 499] width 83 height 24
click at [1099, 508] on button "Download Invoice" at bounding box center [1143, 499] width 116 height 28
